Goal: Task Accomplishment & Management: Use online tool/utility

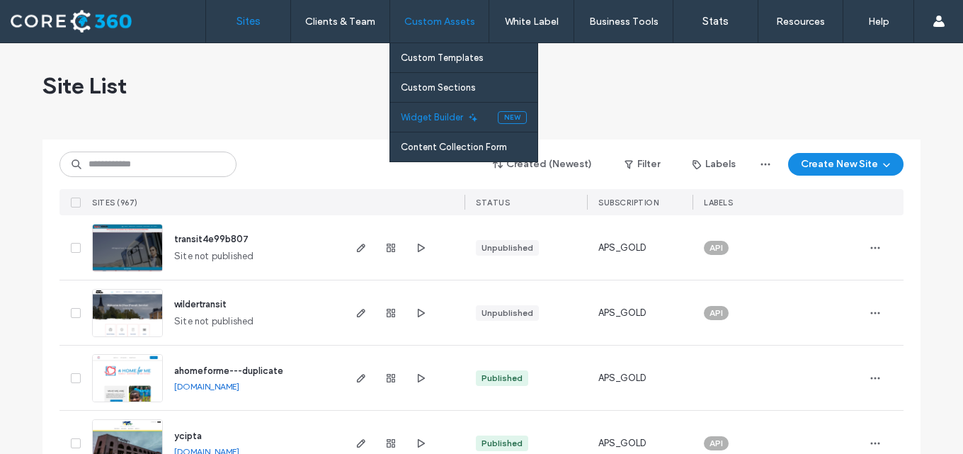
click at [447, 122] on label "Widget Builder" at bounding box center [432, 117] width 62 height 11
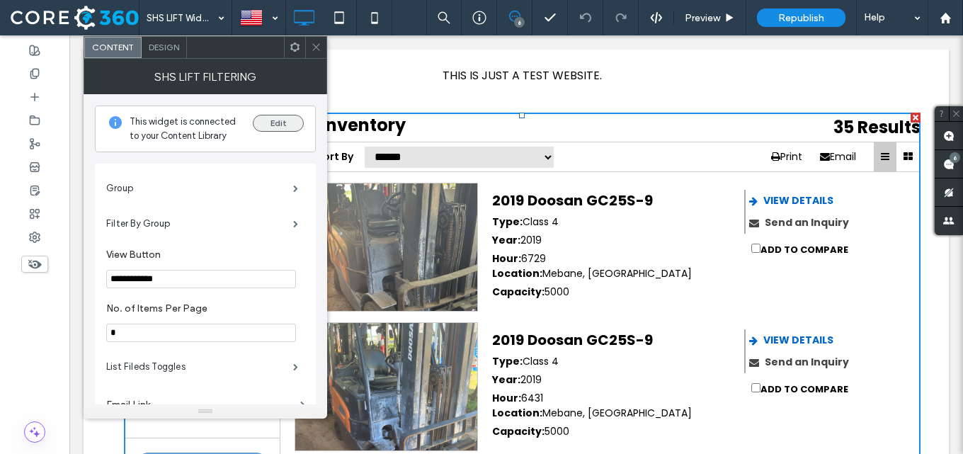
click at [280, 119] on button "Edit" at bounding box center [278, 123] width 51 height 17
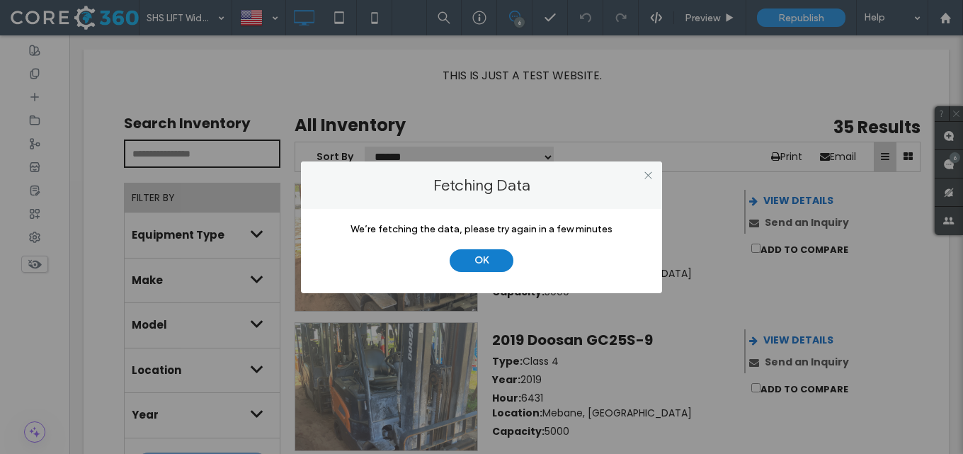
click at [475, 267] on button "OK" at bounding box center [482, 260] width 64 height 23
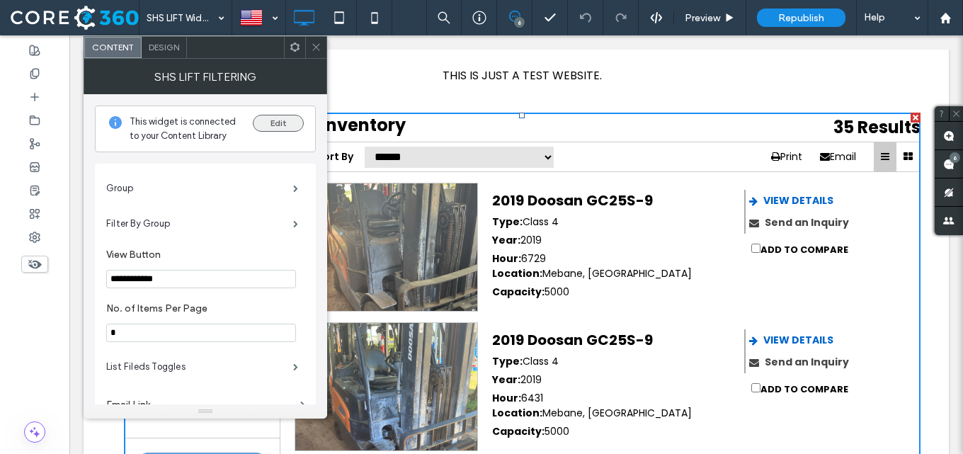
click at [271, 122] on button "Edit" at bounding box center [278, 123] width 51 height 17
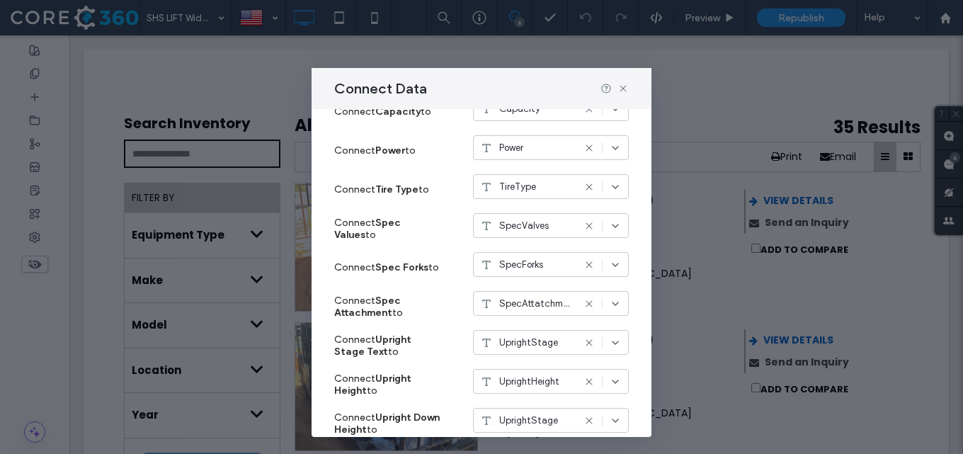
scroll to position [810, 0]
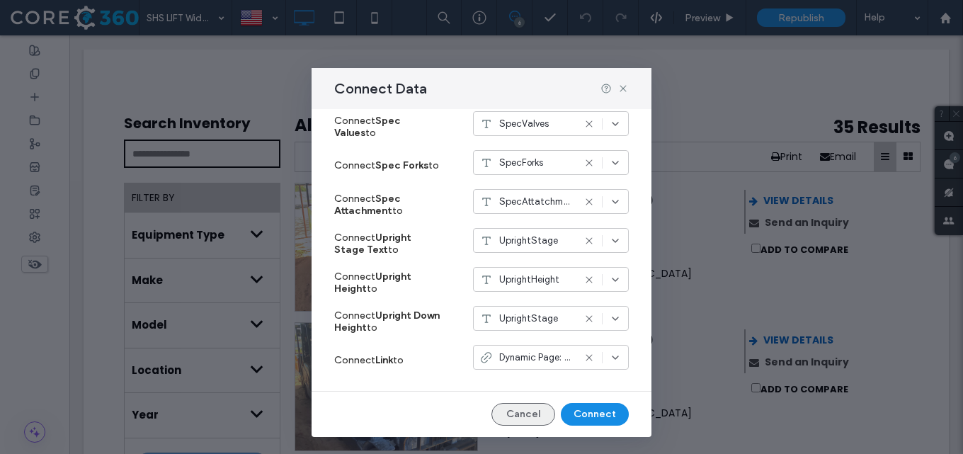
click at [523, 414] on button "Cancel" at bounding box center [524, 414] width 64 height 23
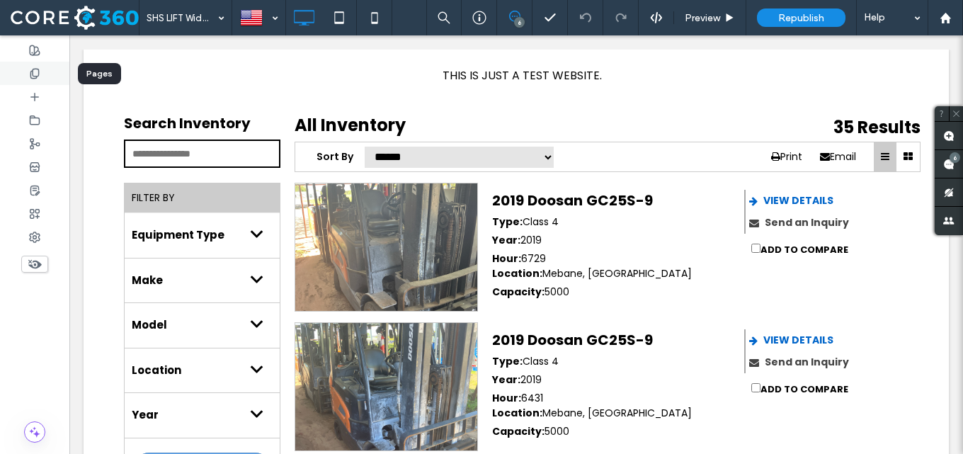
click at [23, 69] on div at bounding box center [34, 73] width 69 height 23
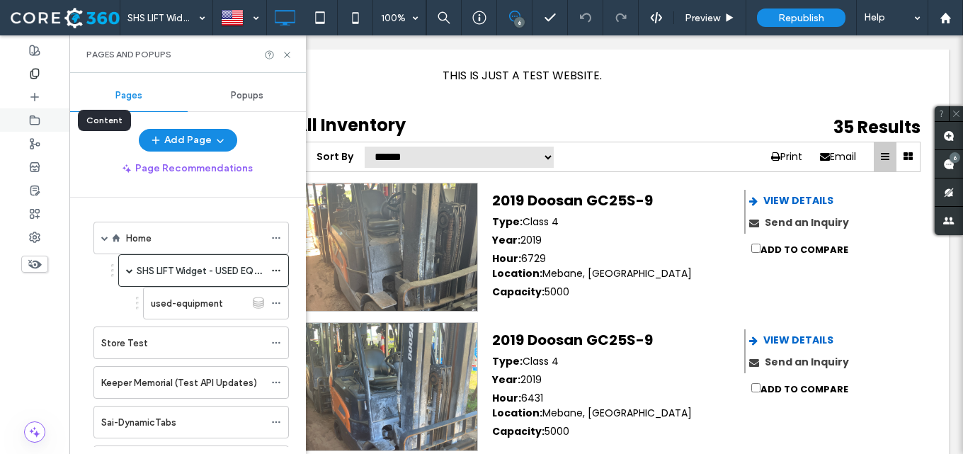
click at [33, 120] on icon at bounding box center [34, 120] width 11 height 11
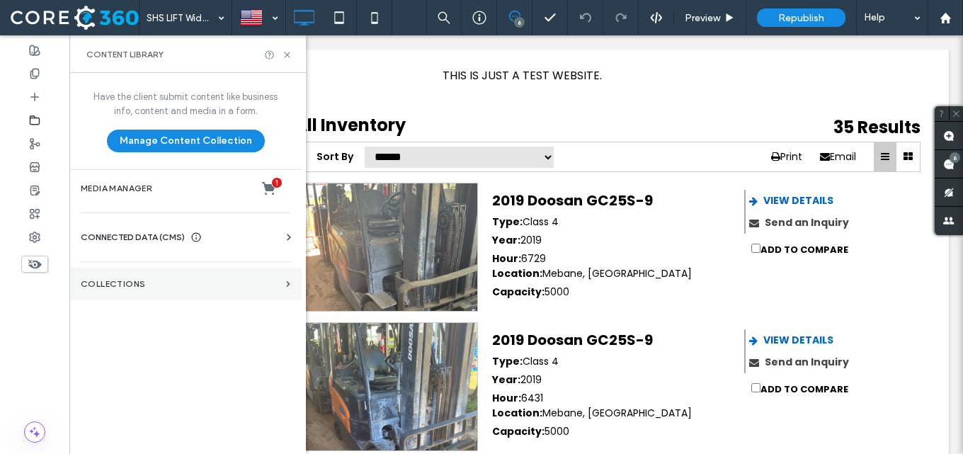
click at [200, 290] on section "Collections" at bounding box center [185, 284] width 232 height 33
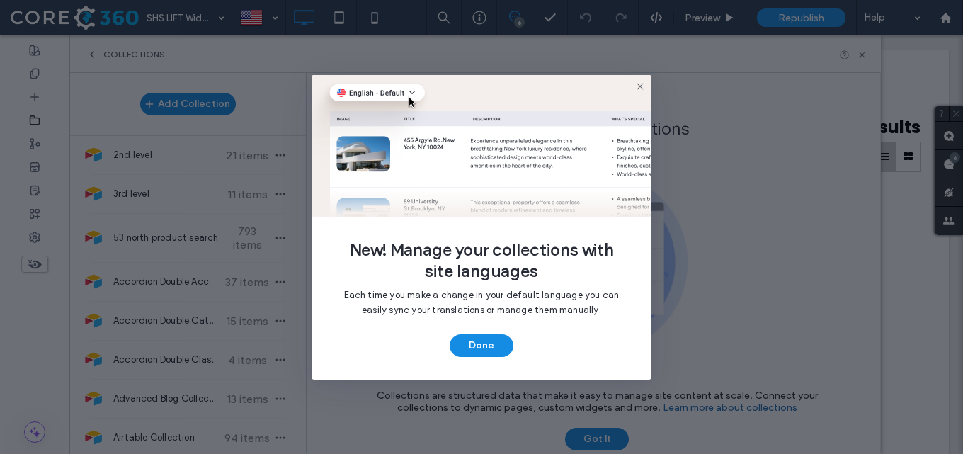
click at [642, 85] on use at bounding box center [640, 86] width 6 height 6
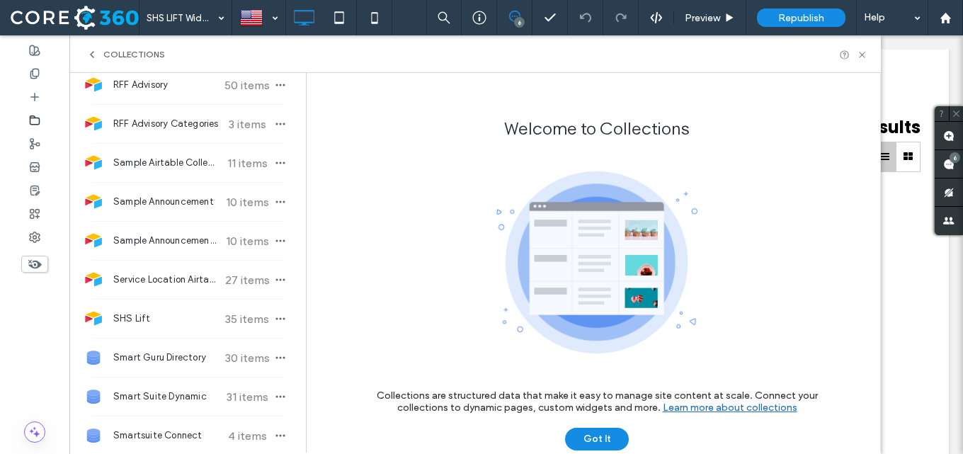
scroll to position [3329, 0]
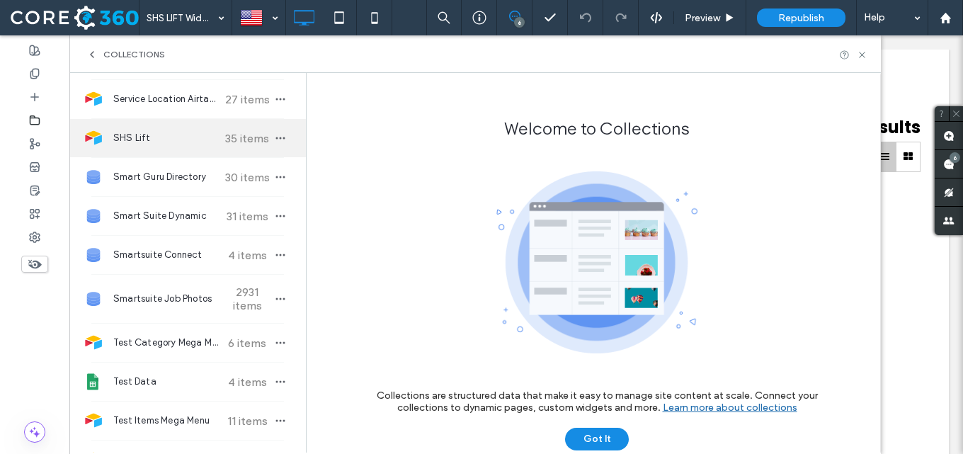
click at [175, 156] on div "SHS Lift 35 items" at bounding box center [187, 138] width 237 height 38
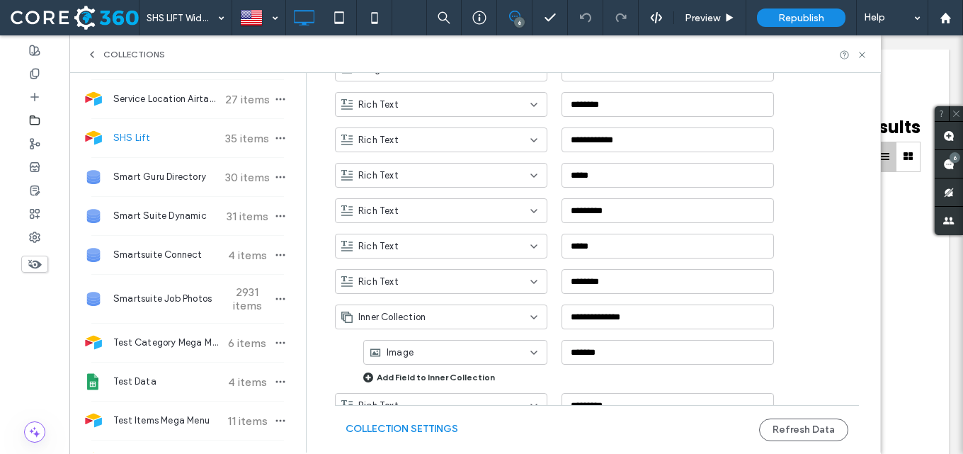
scroll to position [691, 0]
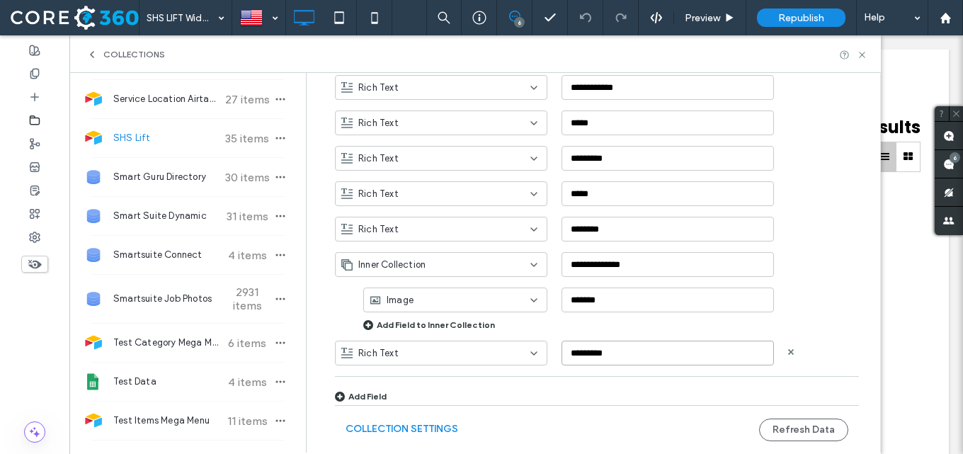
click at [601, 353] on input "*********" at bounding box center [668, 353] width 213 height 25
click at [600, 353] on input "*********" at bounding box center [668, 353] width 213 height 25
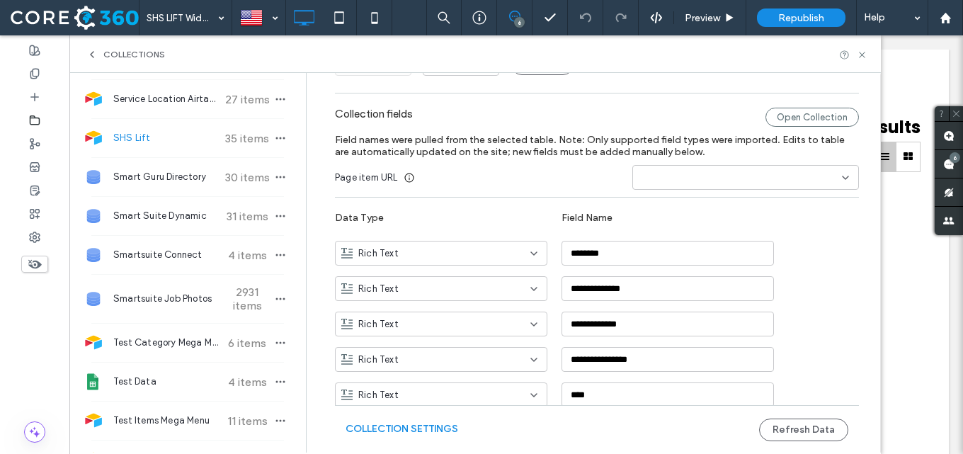
scroll to position [0, 0]
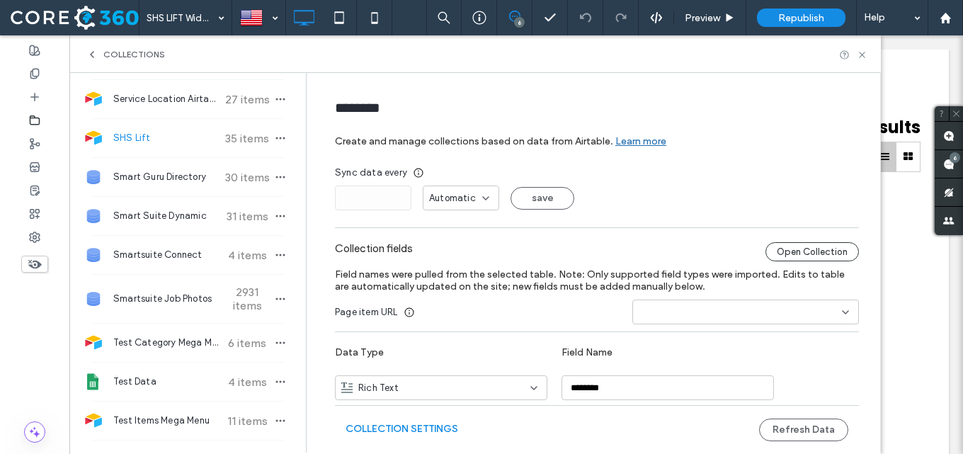
click at [847, 254] on div "Open Collection" at bounding box center [813, 251] width 94 height 19
